Goal: Task Accomplishment & Management: Manage account settings

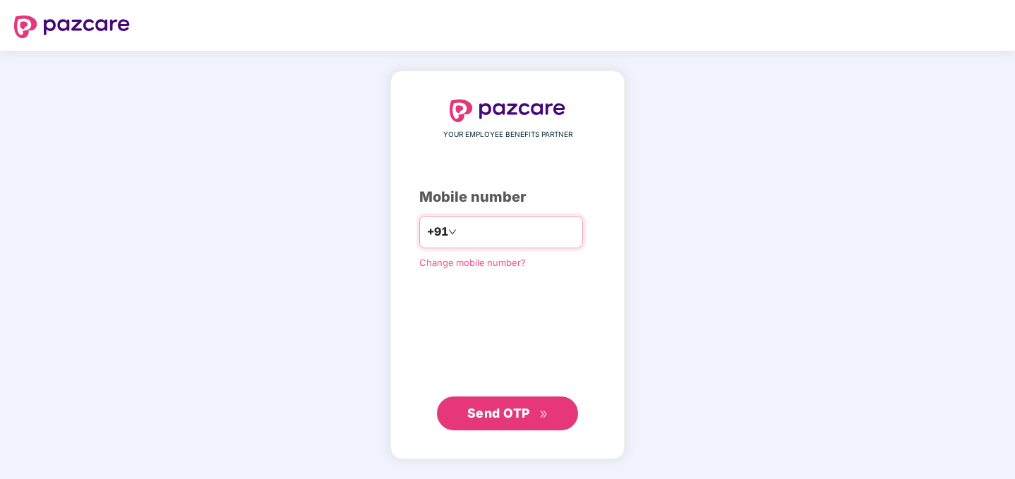
click at [491, 227] on input "number" at bounding box center [518, 232] width 116 height 23
type input "**********"
click at [484, 423] on button "Send OTP" at bounding box center [507, 414] width 141 height 34
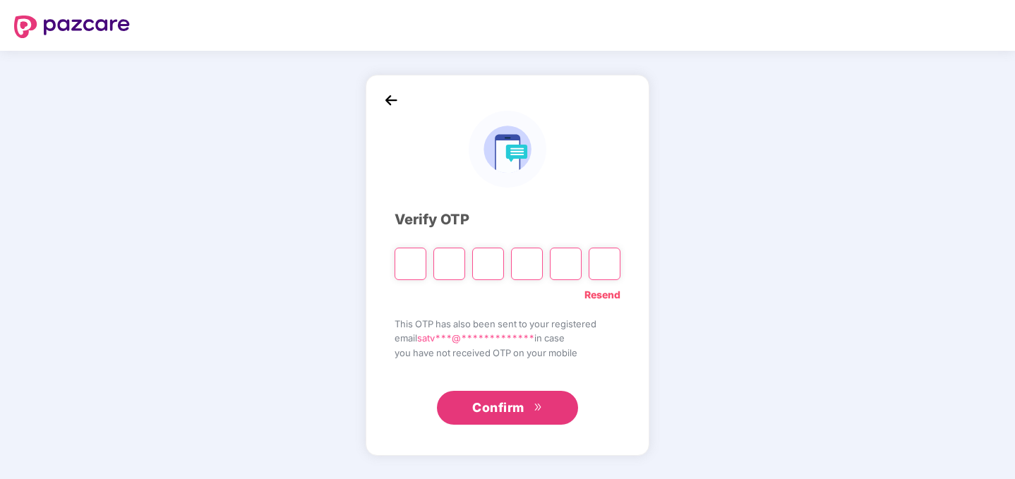
type input "*"
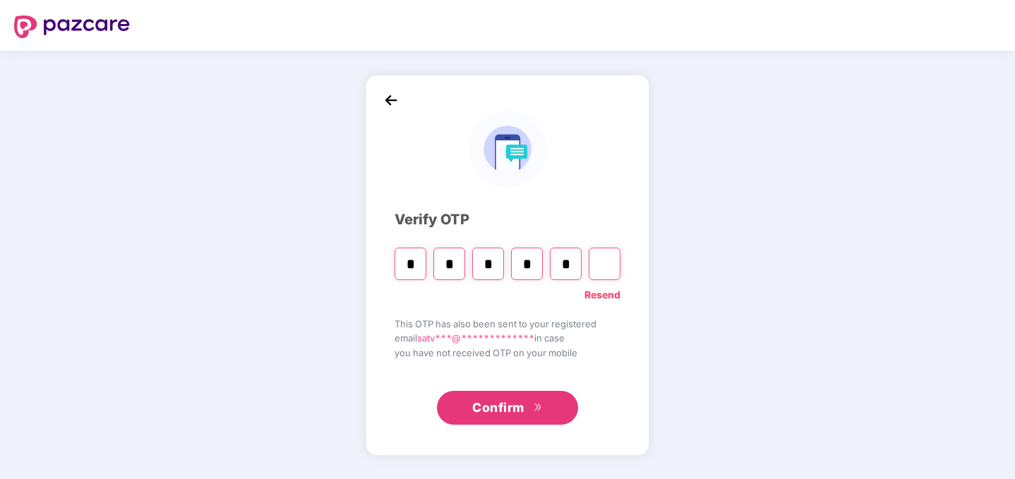
type input "*"
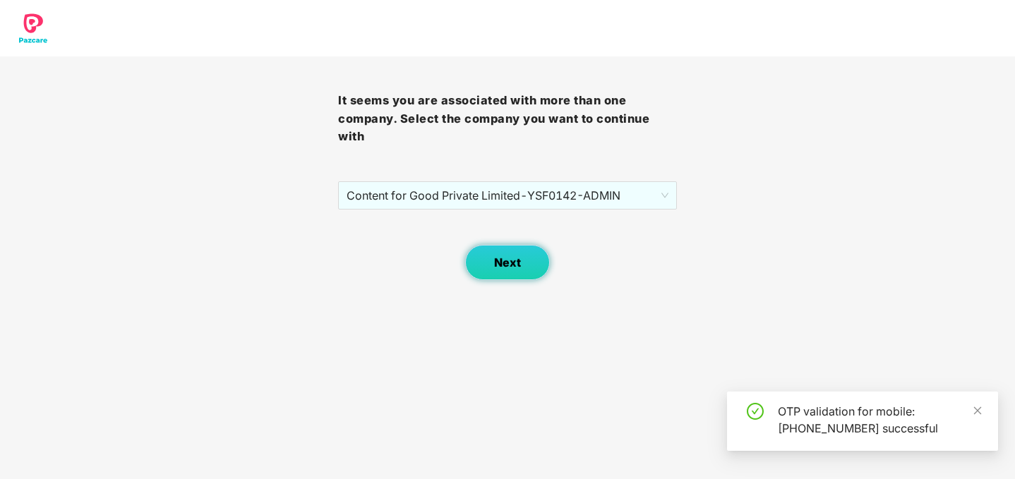
click at [489, 264] on button "Next" at bounding box center [507, 262] width 85 height 35
